Goal: Task Accomplishment & Management: Use online tool/utility

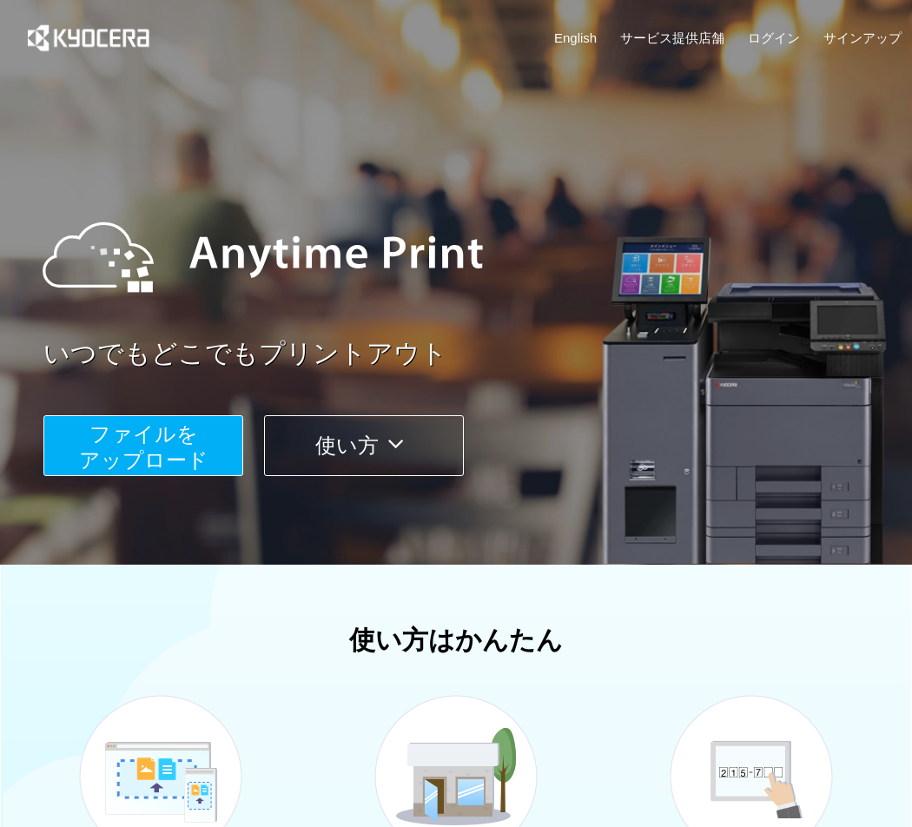
click at [202, 447] on button "ファイルを ​​アップロード" at bounding box center [143, 445] width 200 height 61
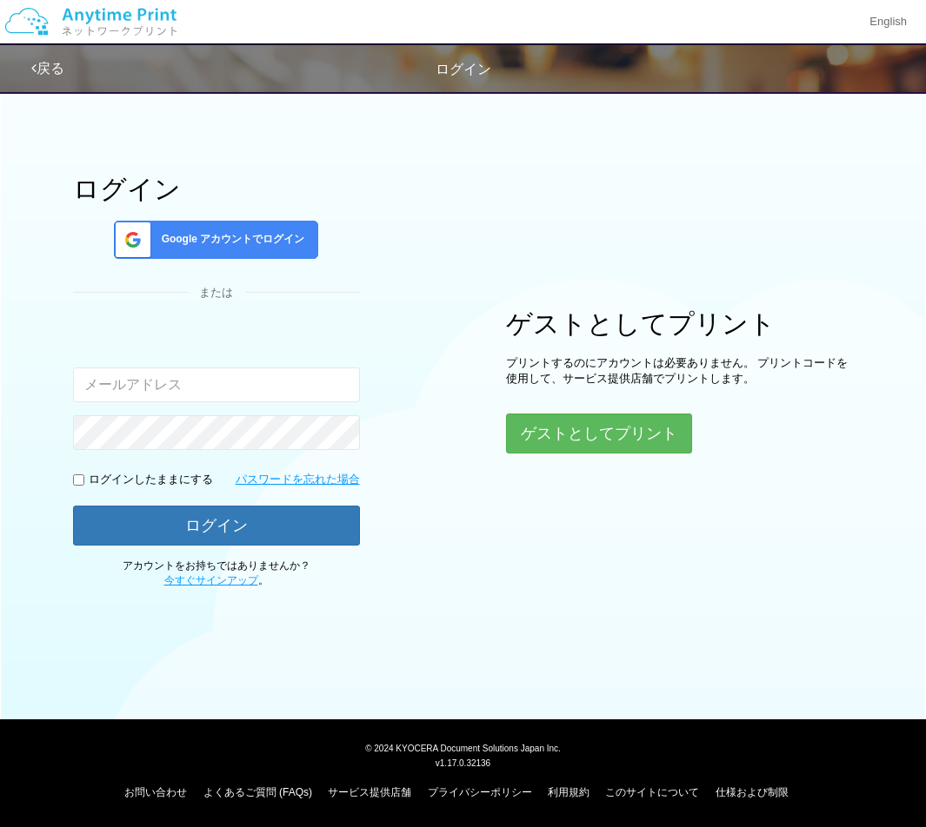
click at [292, 229] on div "Google アカウントでログイン" at bounding box center [216, 240] width 204 height 38
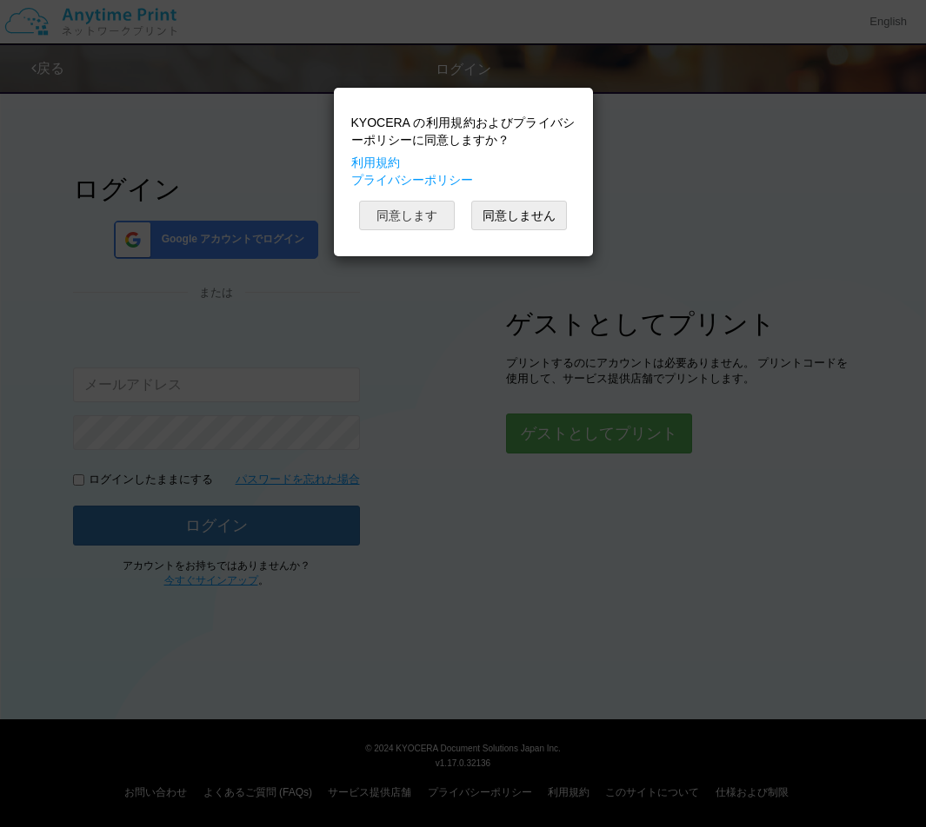
click at [420, 209] on button "同意します" at bounding box center [407, 216] width 96 height 30
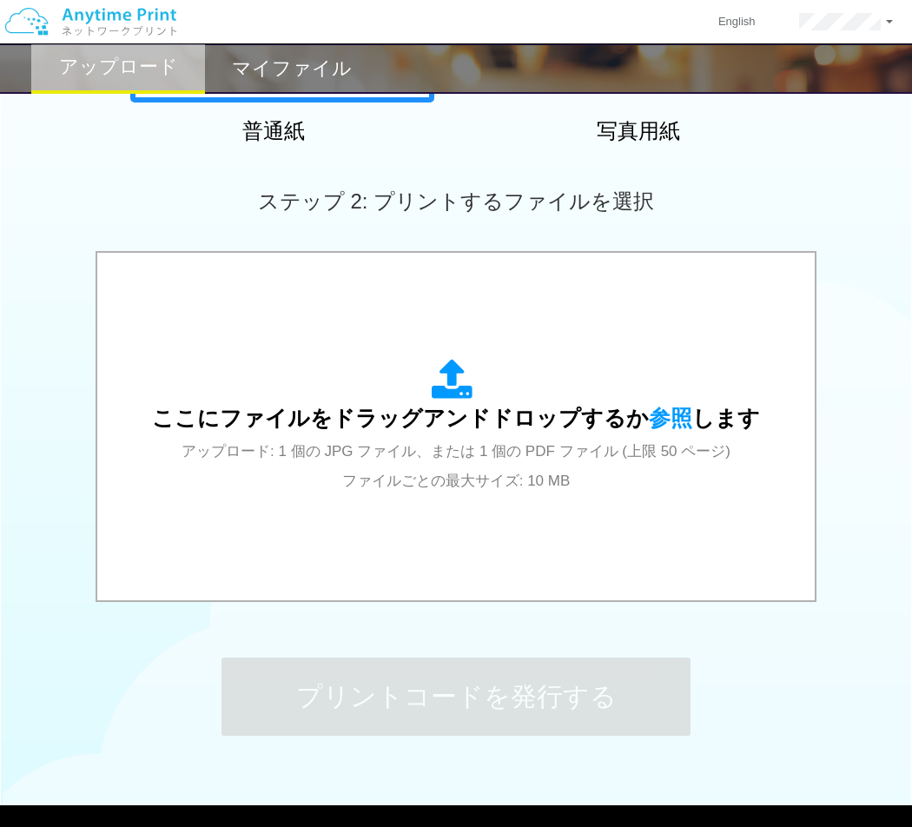
scroll to position [494, 0]
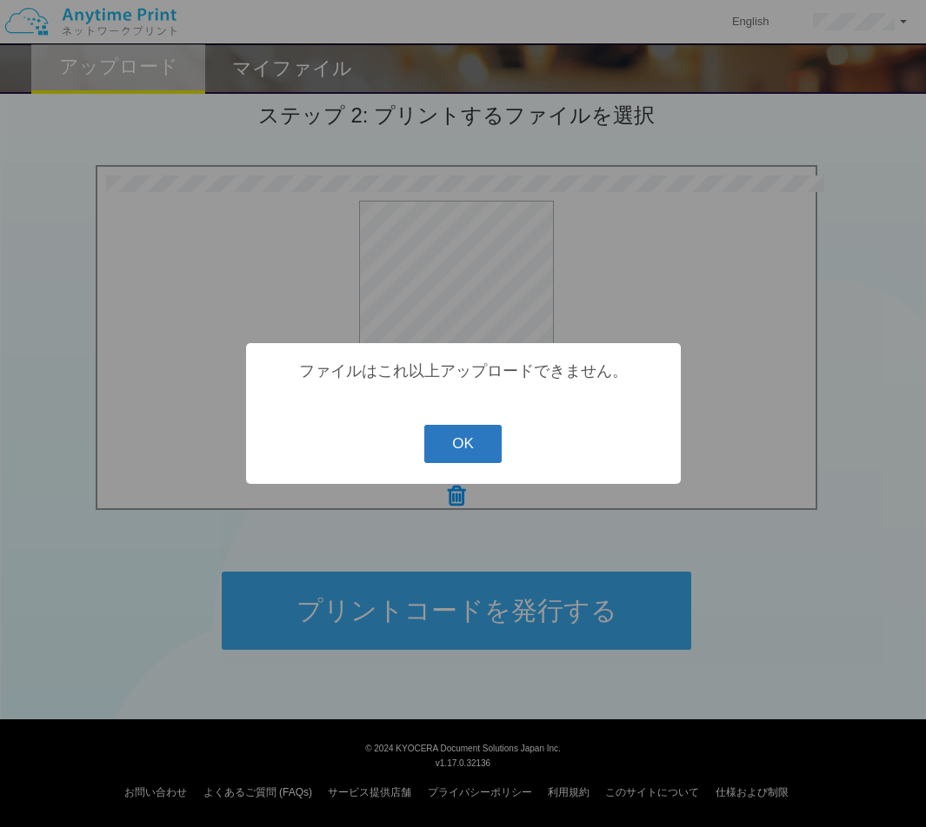
click at [472, 431] on button "OK" at bounding box center [462, 444] width 77 height 38
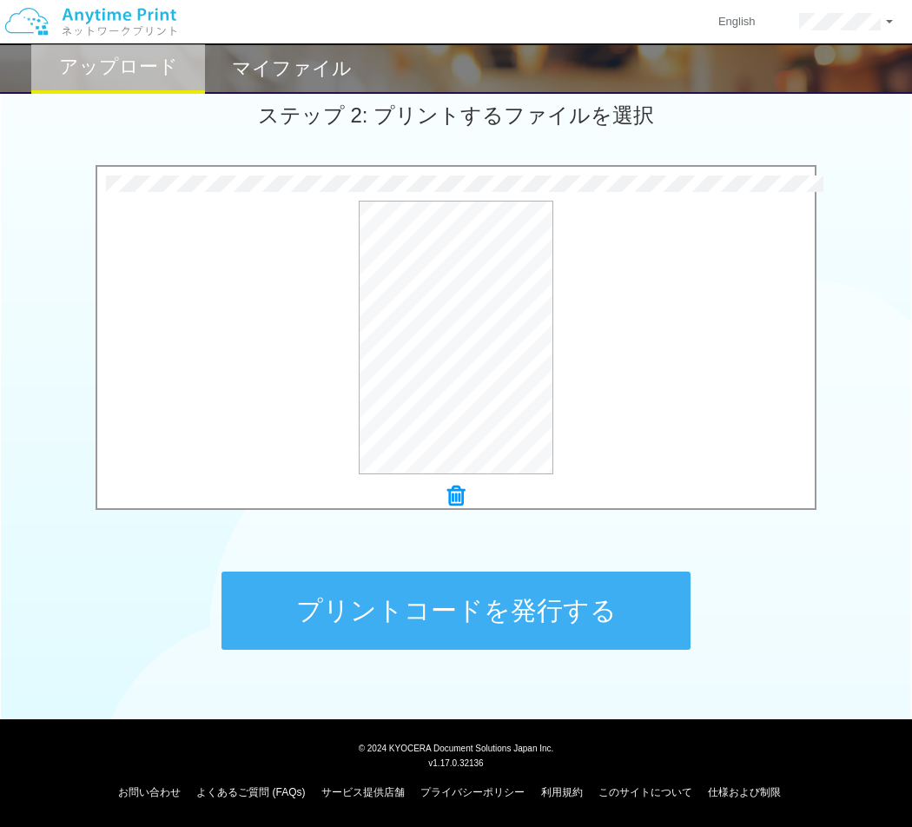
click at [643, 587] on button "プリントコードを発行する" at bounding box center [456, 611] width 469 height 78
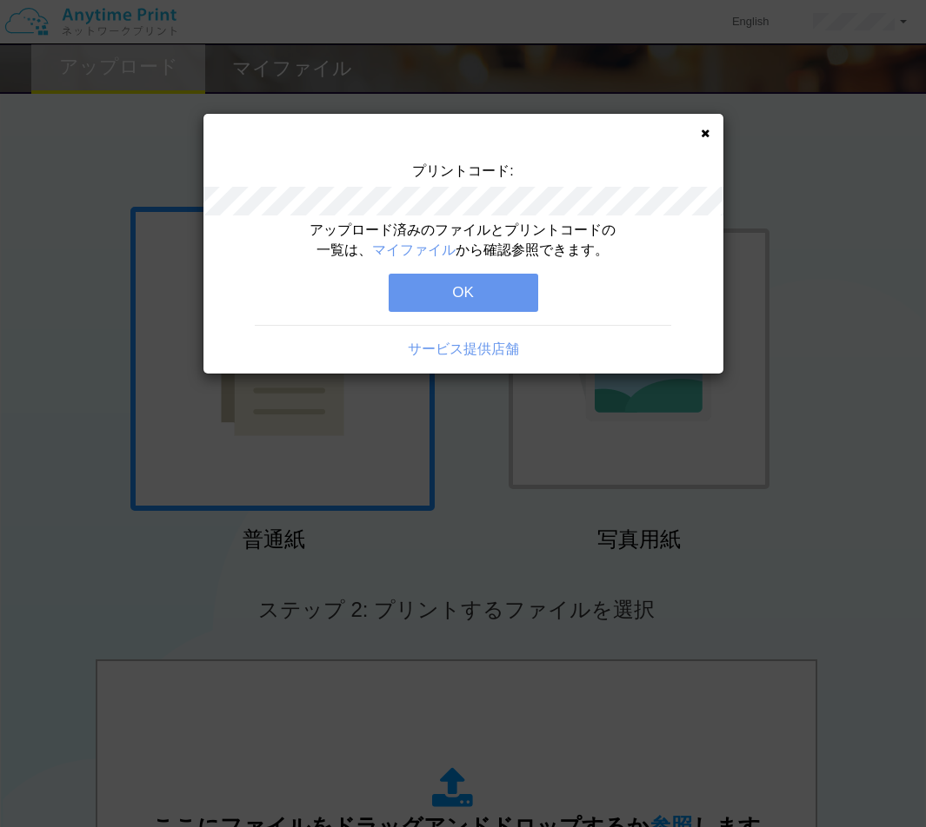
drag, startPoint x: 398, startPoint y: 291, endPoint x: 476, endPoint y: 295, distance: 78.3
click at [400, 292] on button "OK" at bounding box center [462, 293] width 149 height 38
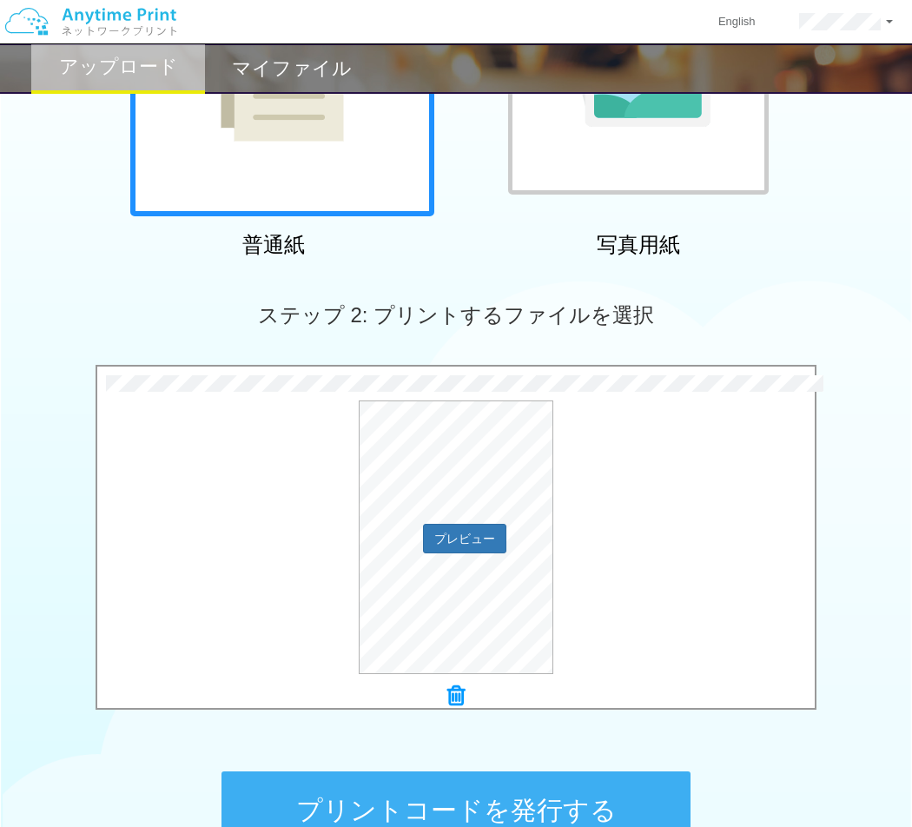
scroll to position [381, 0]
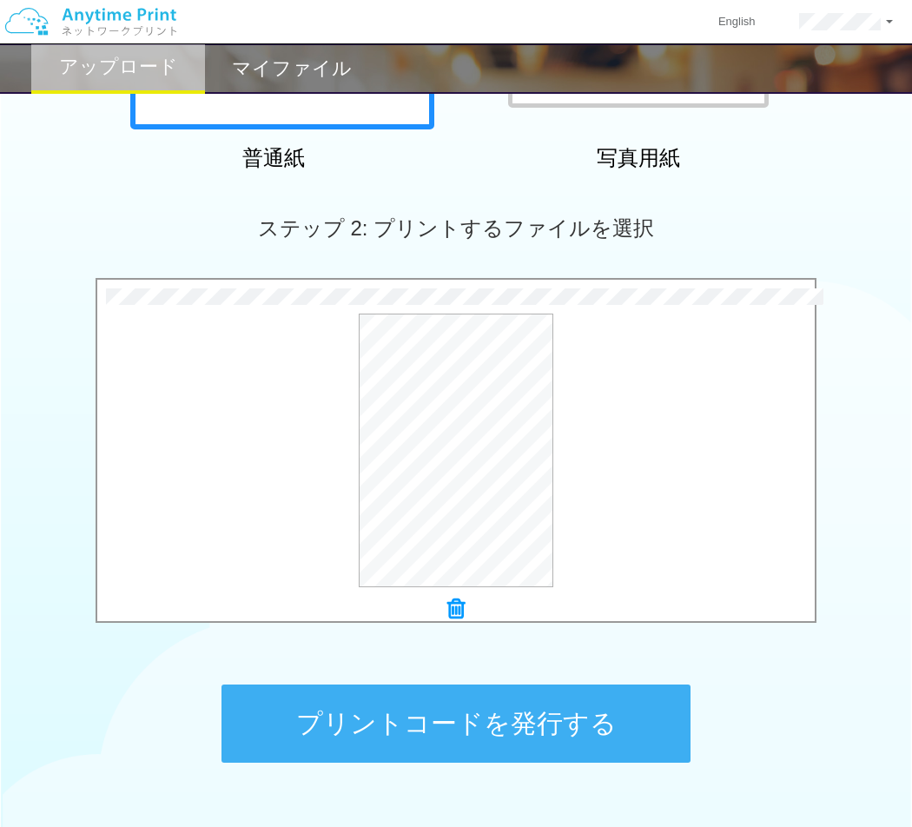
click at [594, 720] on button "プリントコードを発行する" at bounding box center [456, 724] width 469 height 78
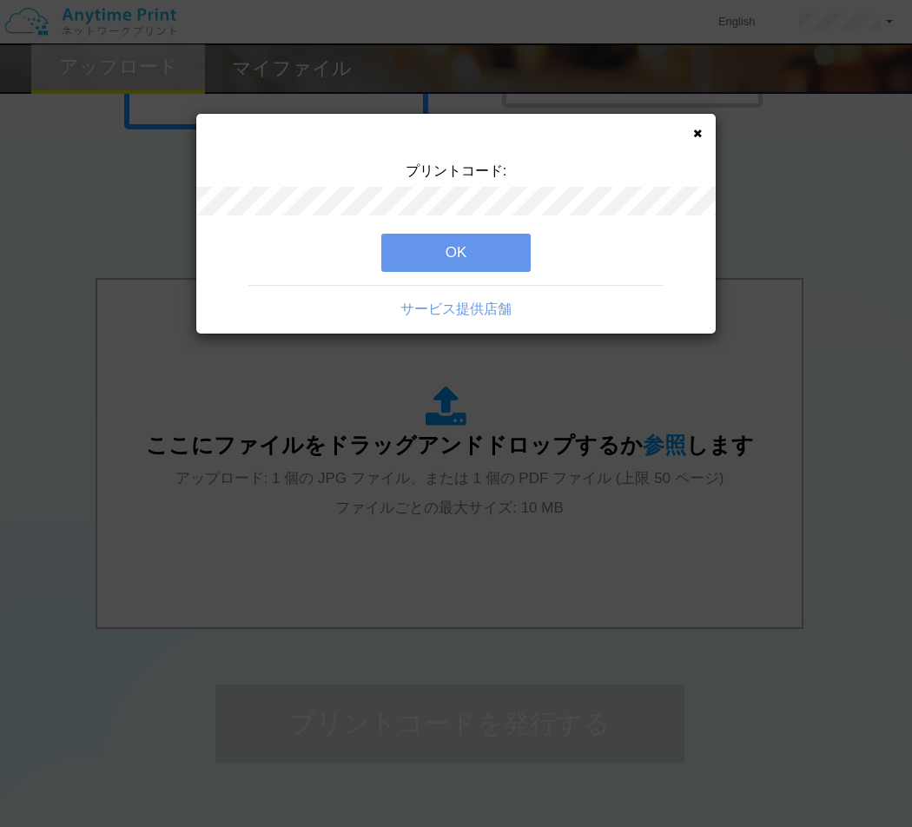
scroll to position [0, 0]
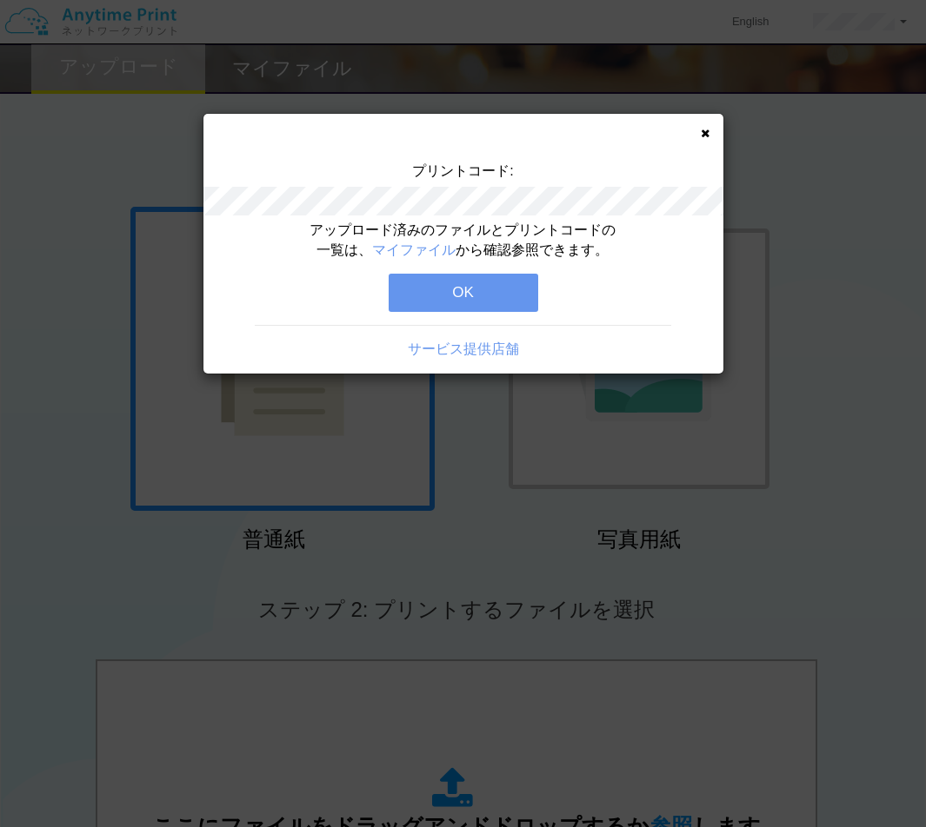
click at [499, 291] on button "OK" at bounding box center [462, 293] width 149 height 38
